Goal: Information Seeking & Learning: Check status

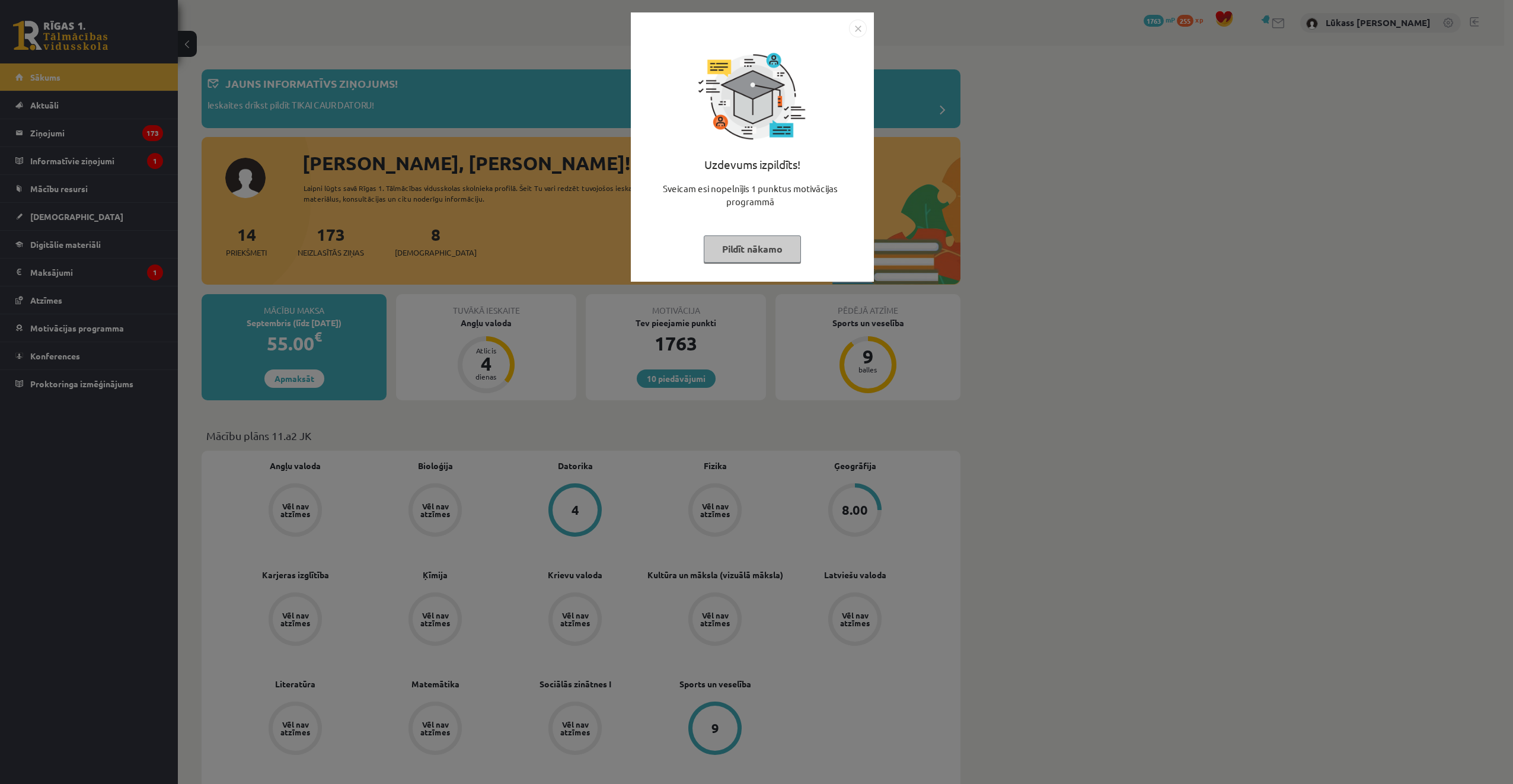
click at [854, 28] on img "Close" at bounding box center [858, 28] width 18 height 18
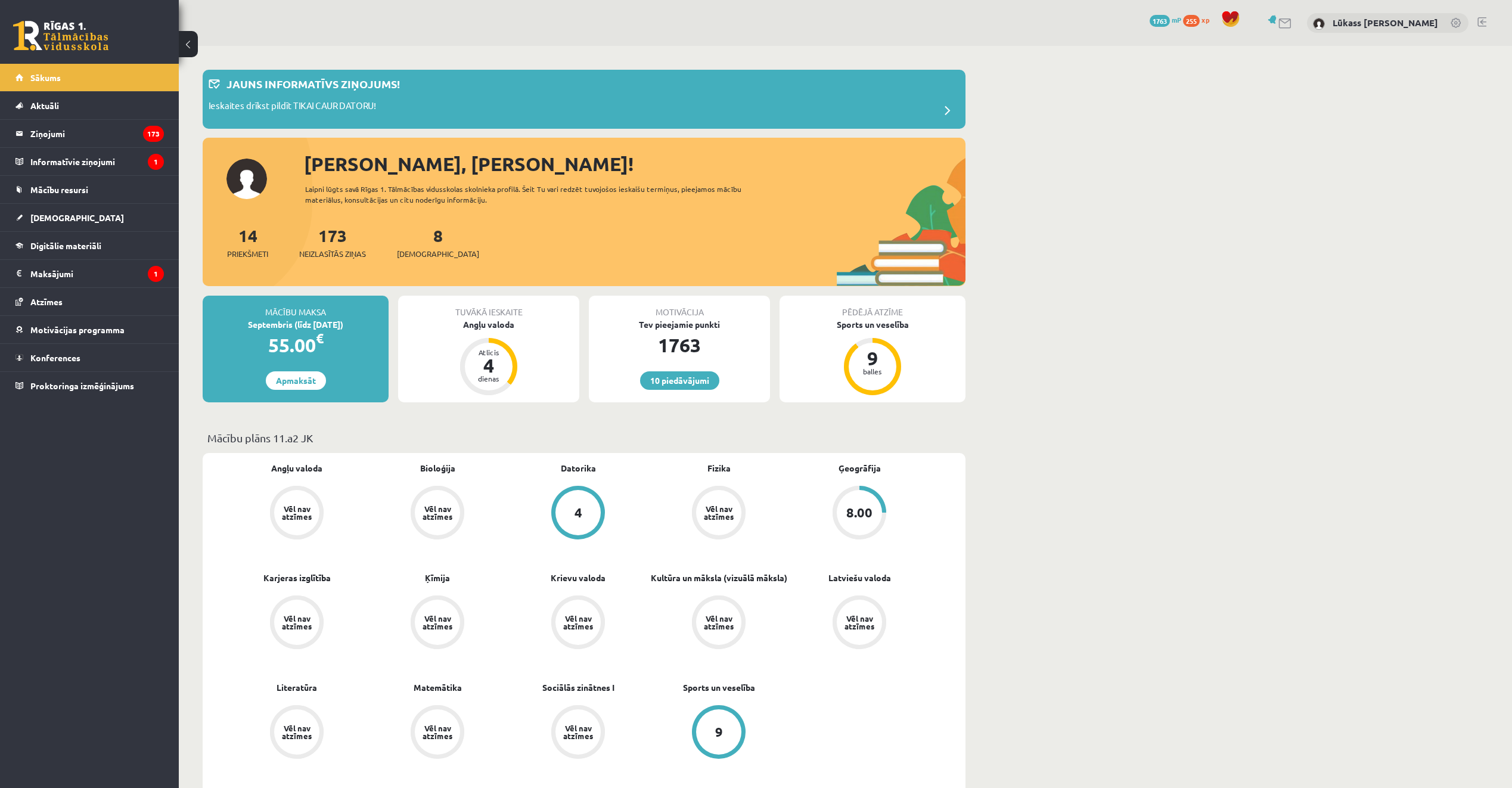
click at [735, 247] on div "14 Priekšmeti 173 Neizlasītās ziņas 8 [DEMOGRAPHIC_DATA]" at bounding box center [584, 255] width 763 height 64
click at [419, 244] on link "8 Ieskaites" at bounding box center [438, 243] width 82 height 35
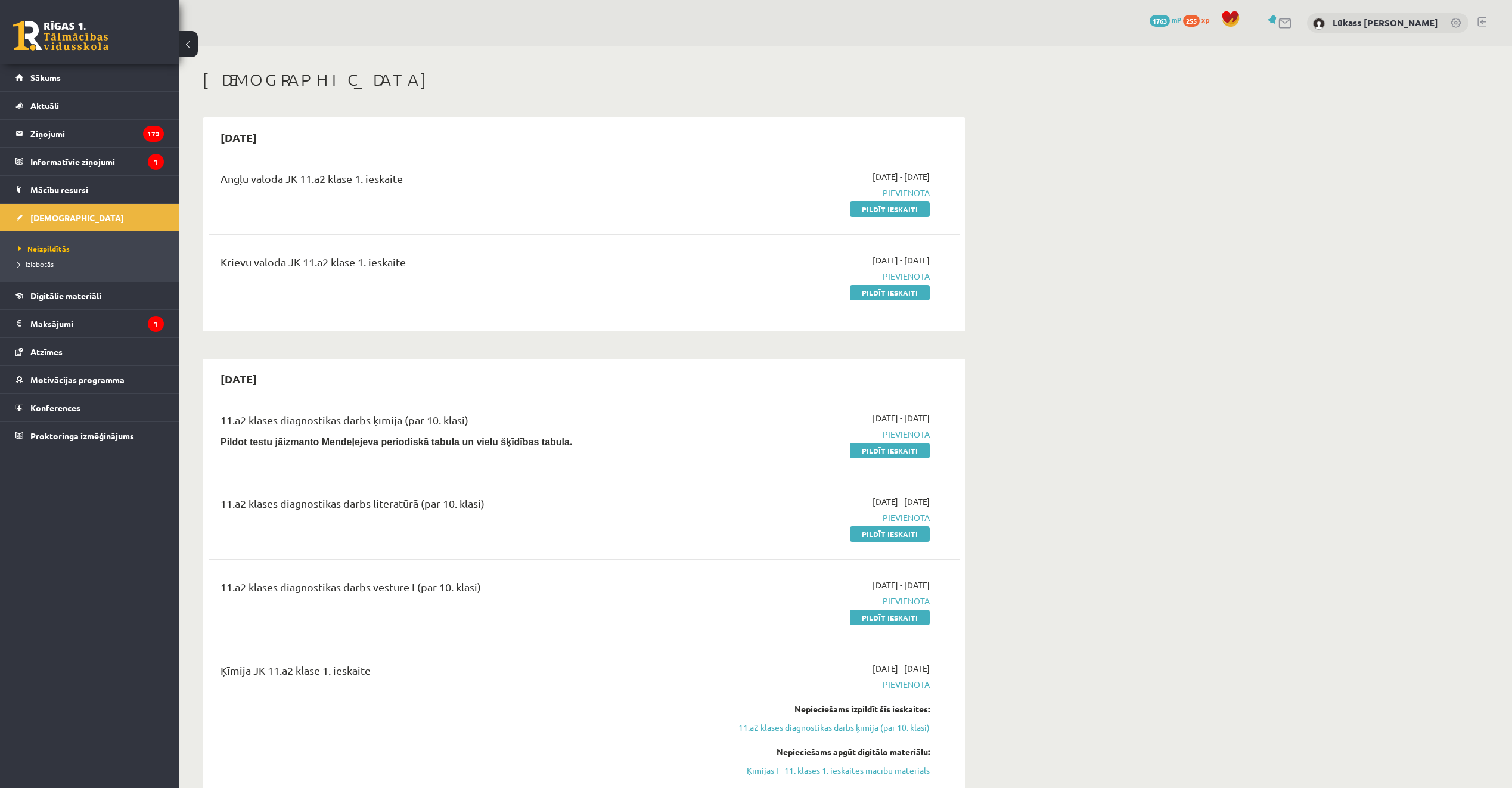
click at [529, 87] on h1 "[DEMOGRAPHIC_DATA]" at bounding box center [584, 79] width 763 height 20
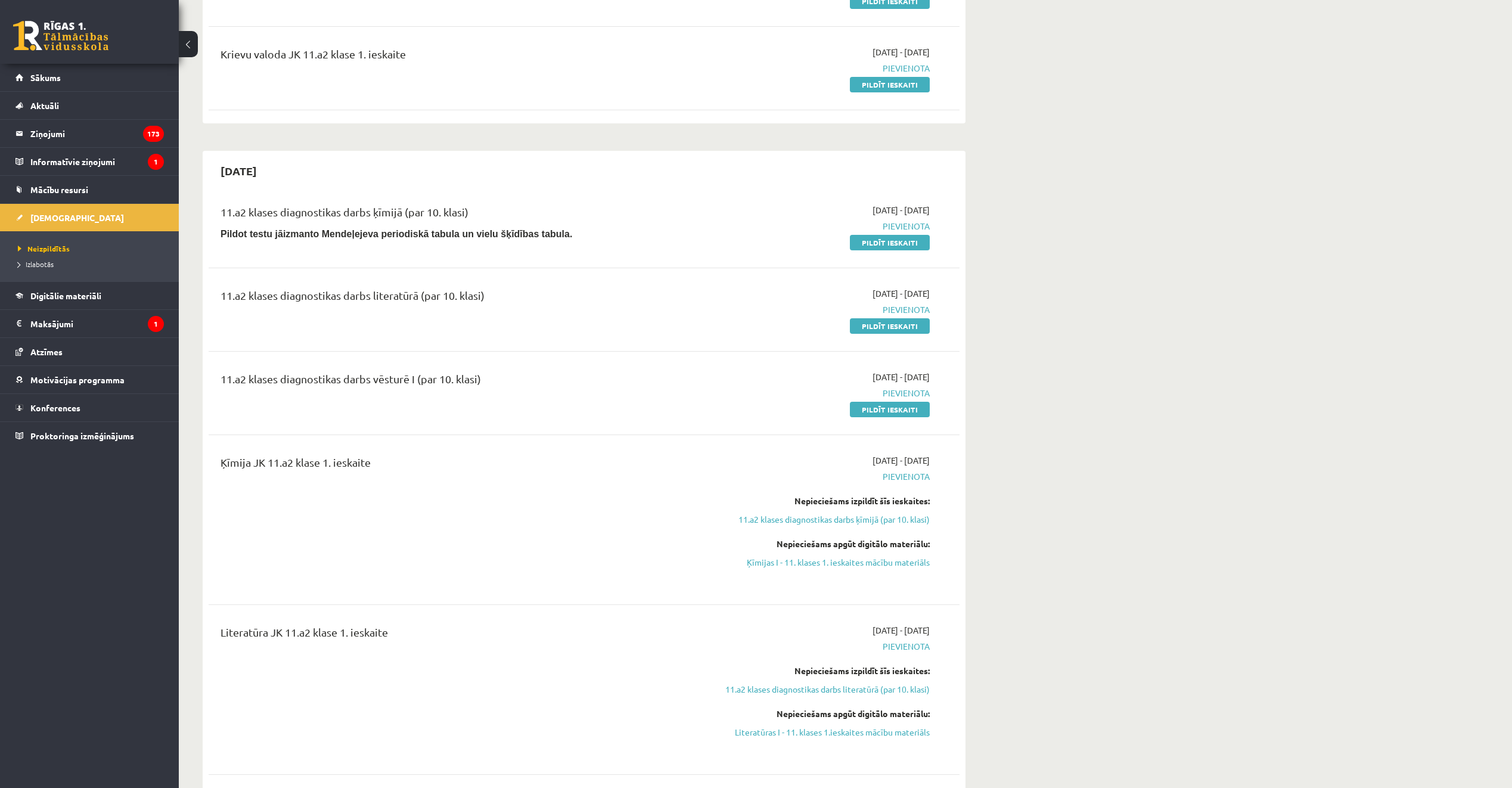
scroll to position [179, 0]
